Goal: Browse casually

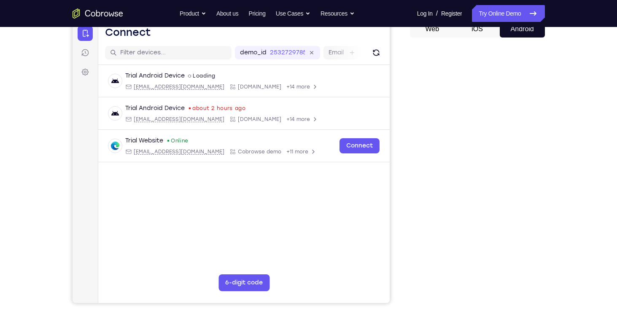
scroll to position [91, 0]
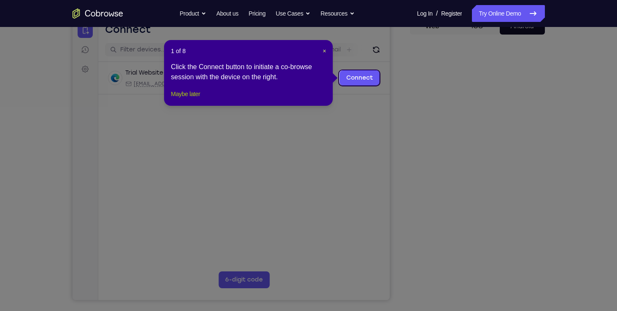
click at [174, 99] on button "Maybe later" at bounding box center [185, 94] width 29 height 10
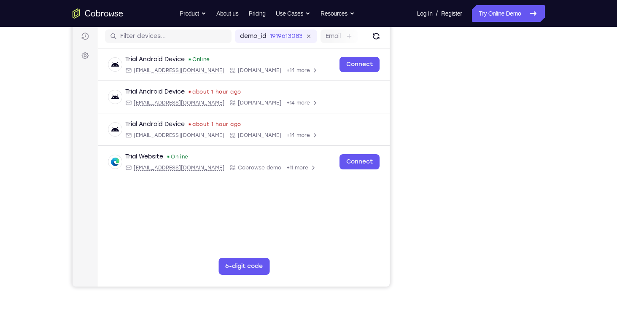
scroll to position [112, 0]
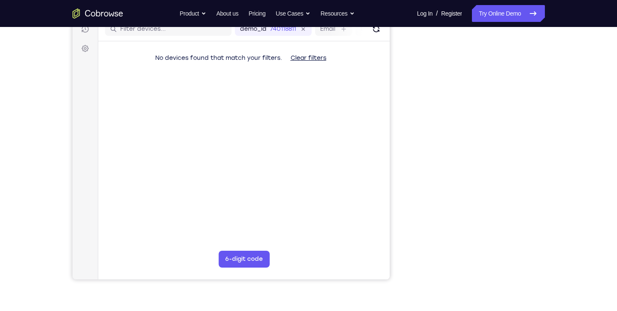
scroll to position [90, 0]
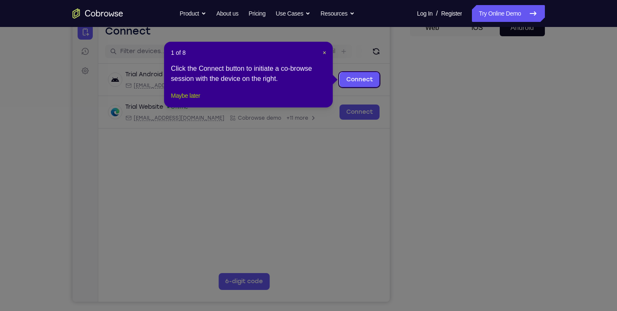
click at [187, 101] on button "Maybe later" at bounding box center [185, 96] width 29 height 10
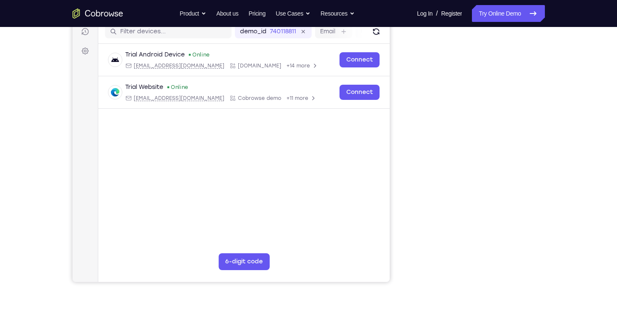
scroll to position [108, 0]
